Goal: Information Seeking & Learning: Learn about a topic

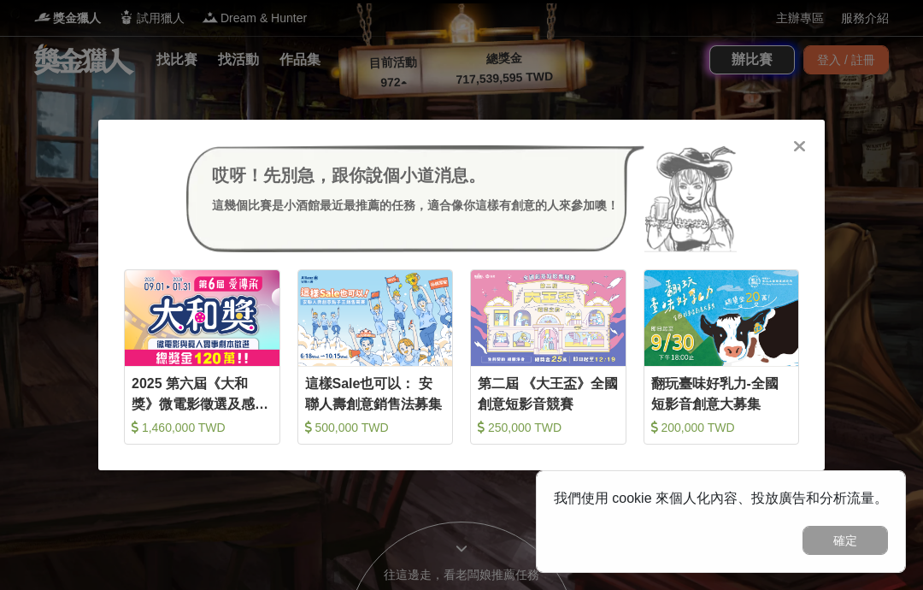
click at [804, 155] on icon at bounding box center [799, 146] width 13 height 17
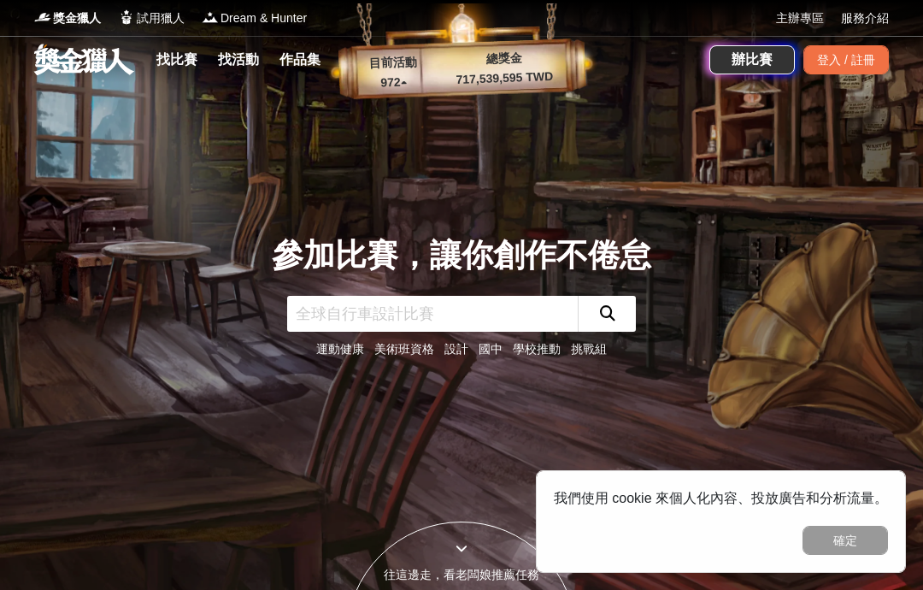
click at [801, 24] on link "主辦專區" at bounding box center [800, 18] width 48 height 18
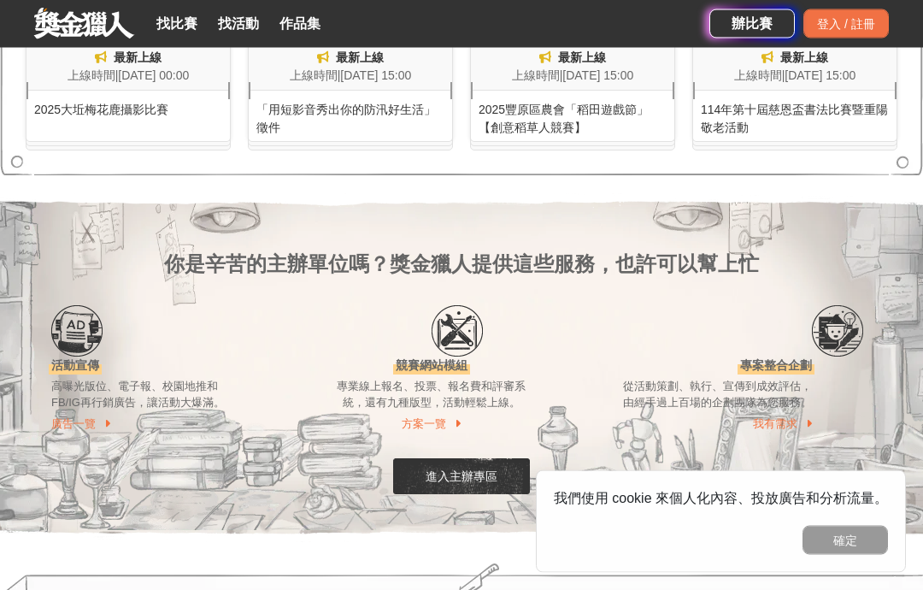
scroll to position [1306, 0]
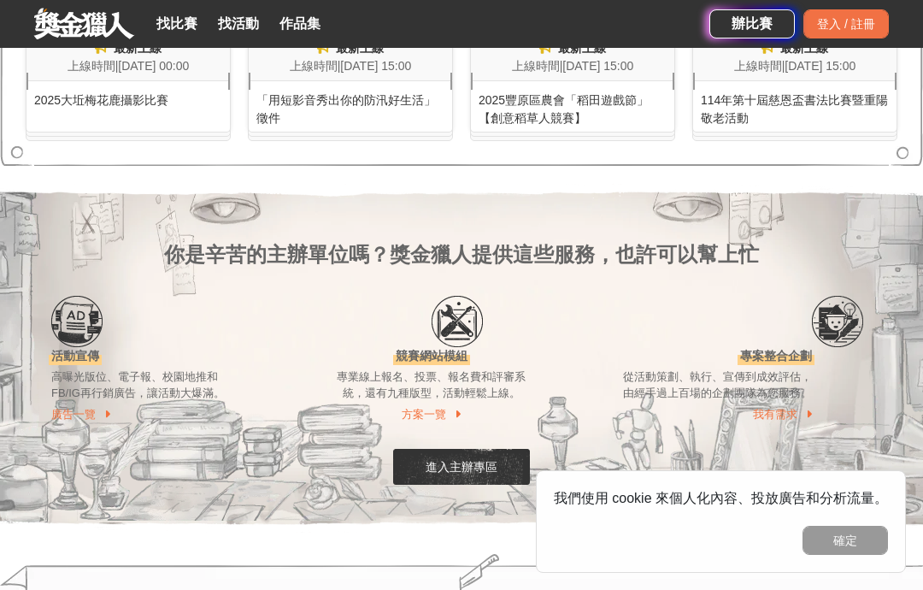
click at [183, 16] on link "找比賽" at bounding box center [177, 24] width 55 height 24
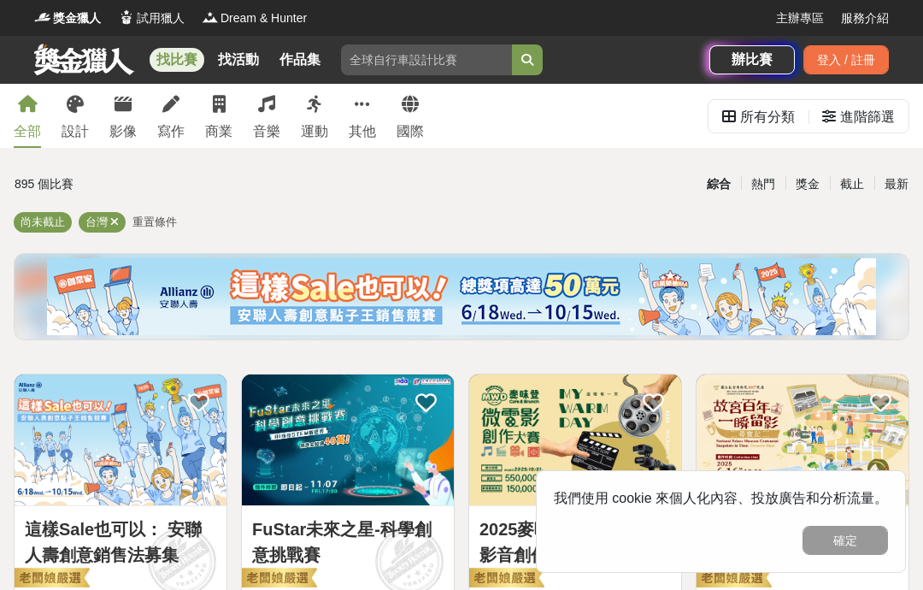
click at [166, 131] on div "寫作" at bounding box center [170, 131] width 27 height 21
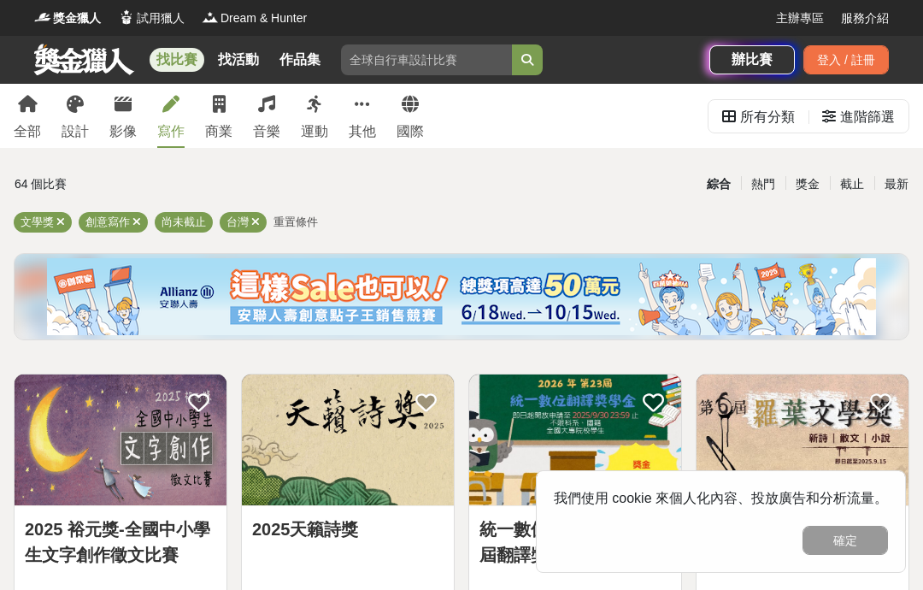
click at [325, 112] on link "運動" at bounding box center [314, 116] width 27 height 64
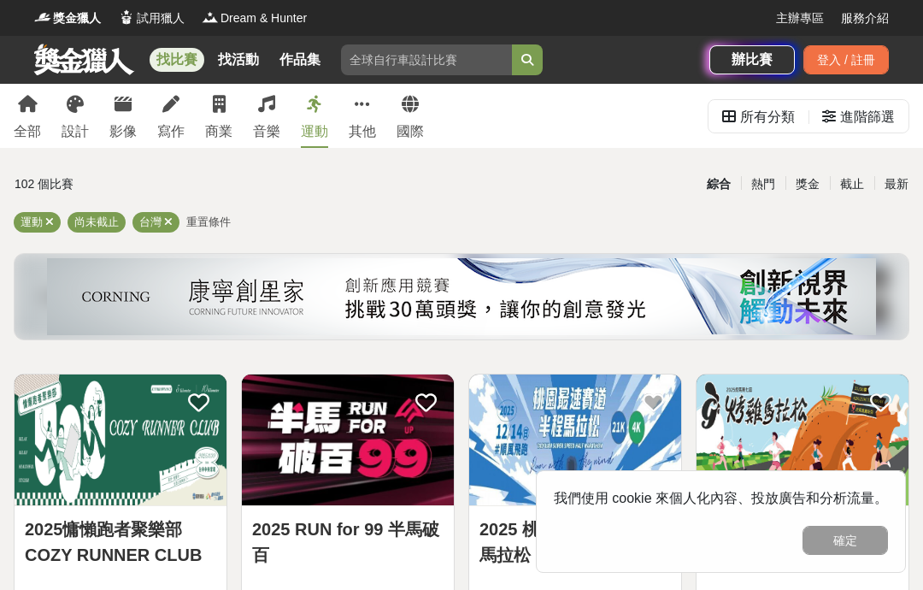
click at [279, 104] on link "音樂" at bounding box center [266, 116] width 27 height 64
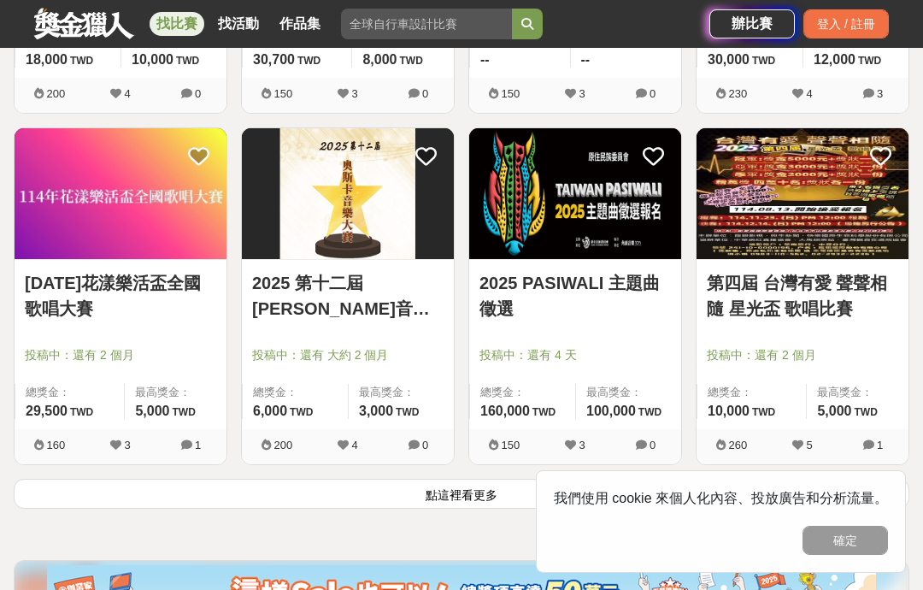
scroll to position [2004, 0]
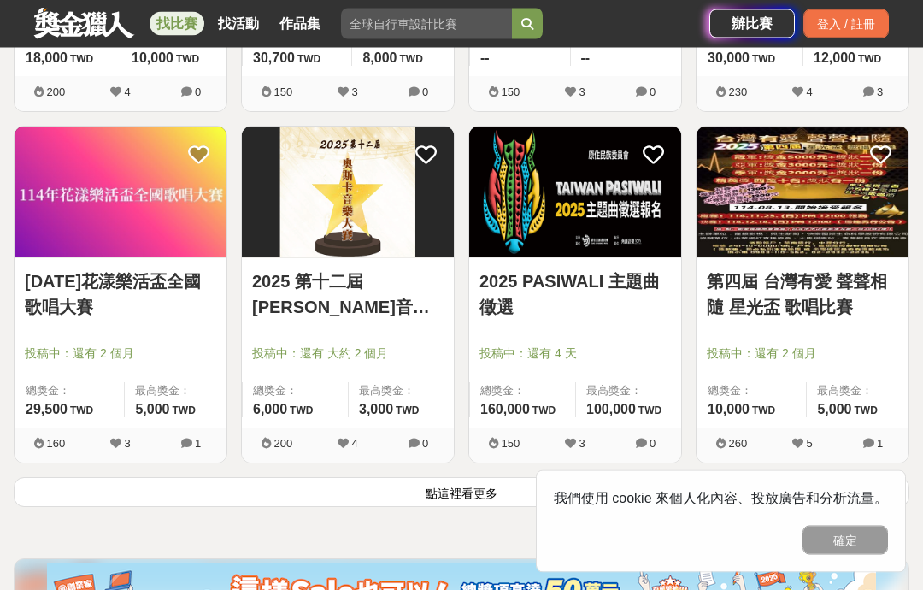
click at [833, 493] on button "點這裡看更多" at bounding box center [462, 493] width 896 height 30
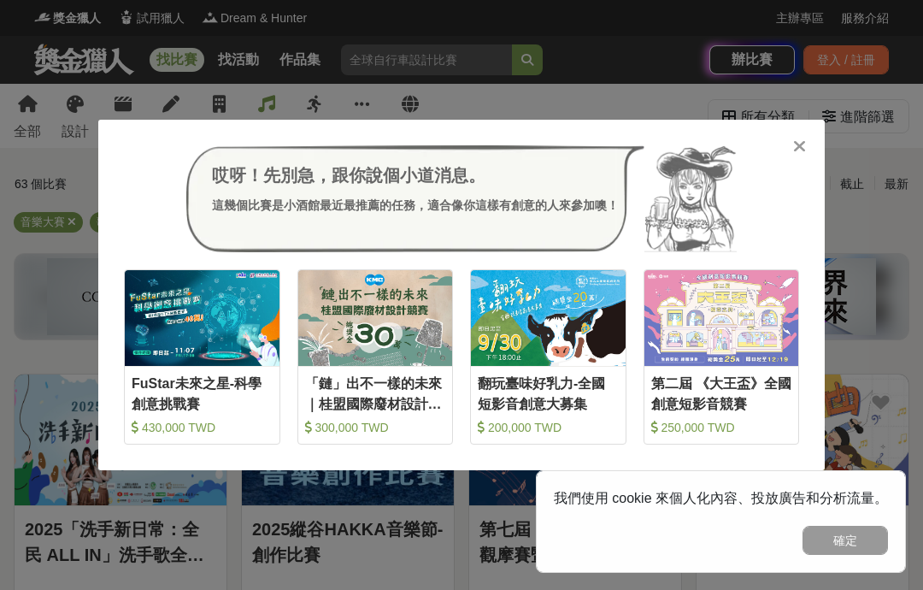
click at [920, 204] on div "哎呀！先別急，跟你說個小道消息。 這幾個比賽是小酒館最近最推薦的任務，適合像你這樣有創意的人來參加噢！ 收藏 FuStar未來之星-科學創意挑戰賽 430,0…" at bounding box center [461, 295] width 923 height 590
